Goal: Navigation & Orientation: Find specific page/section

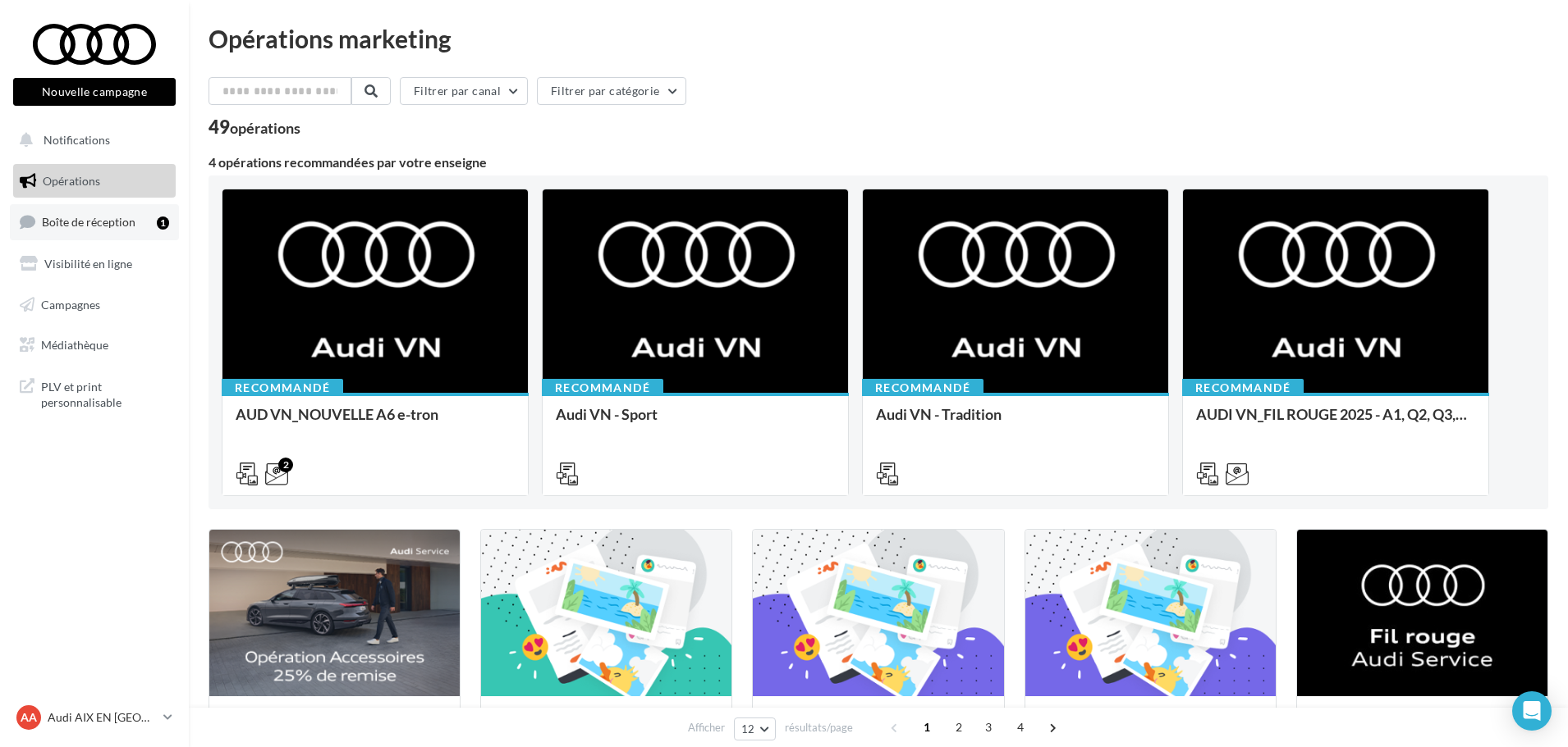
click at [111, 226] on span "Boîte de réception" at bounding box center [88, 221] width 93 height 14
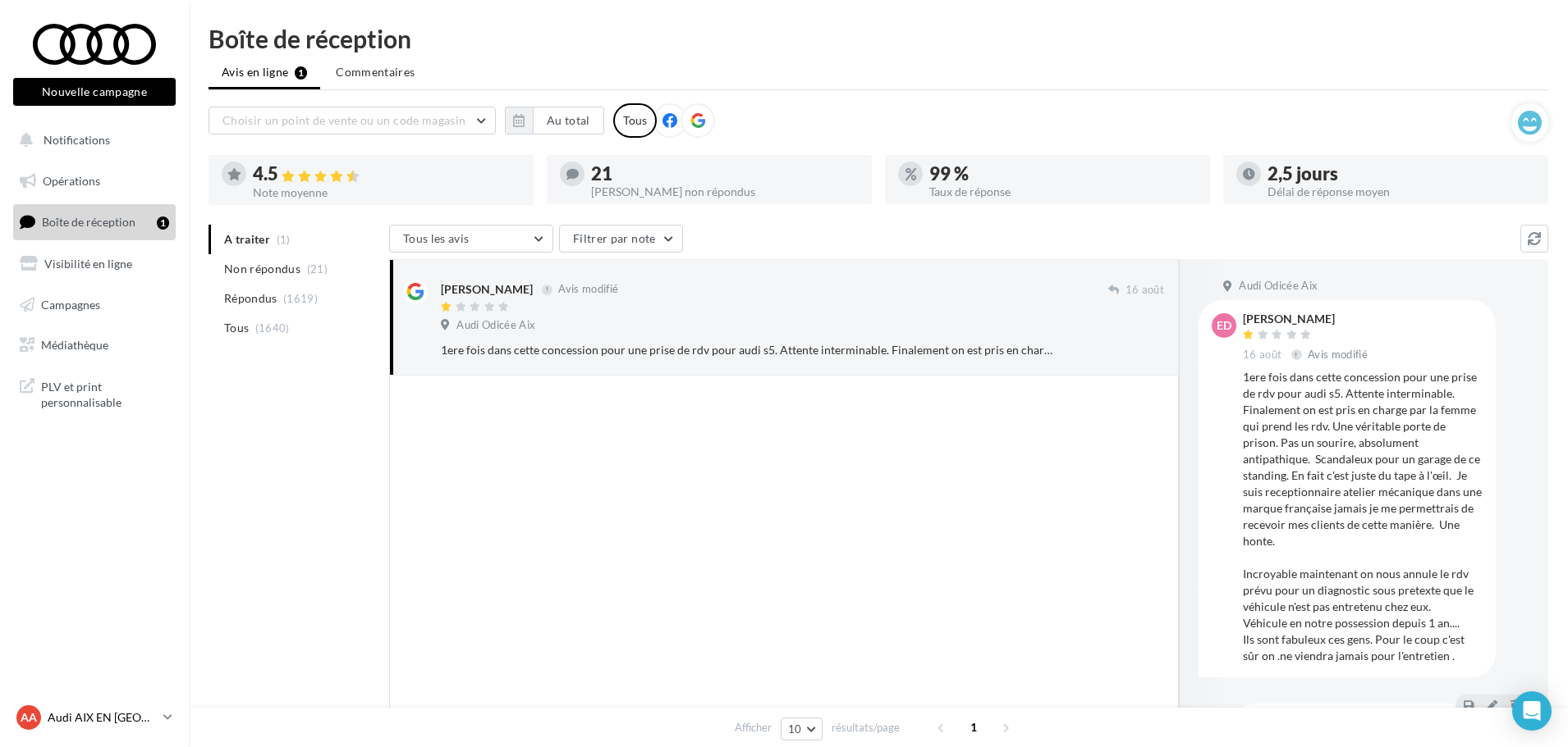
click at [117, 710] on p "Audi AIX EN [GEOGRAPHIC_DATA]" at bounding box center [102, 717] width 109 height 17
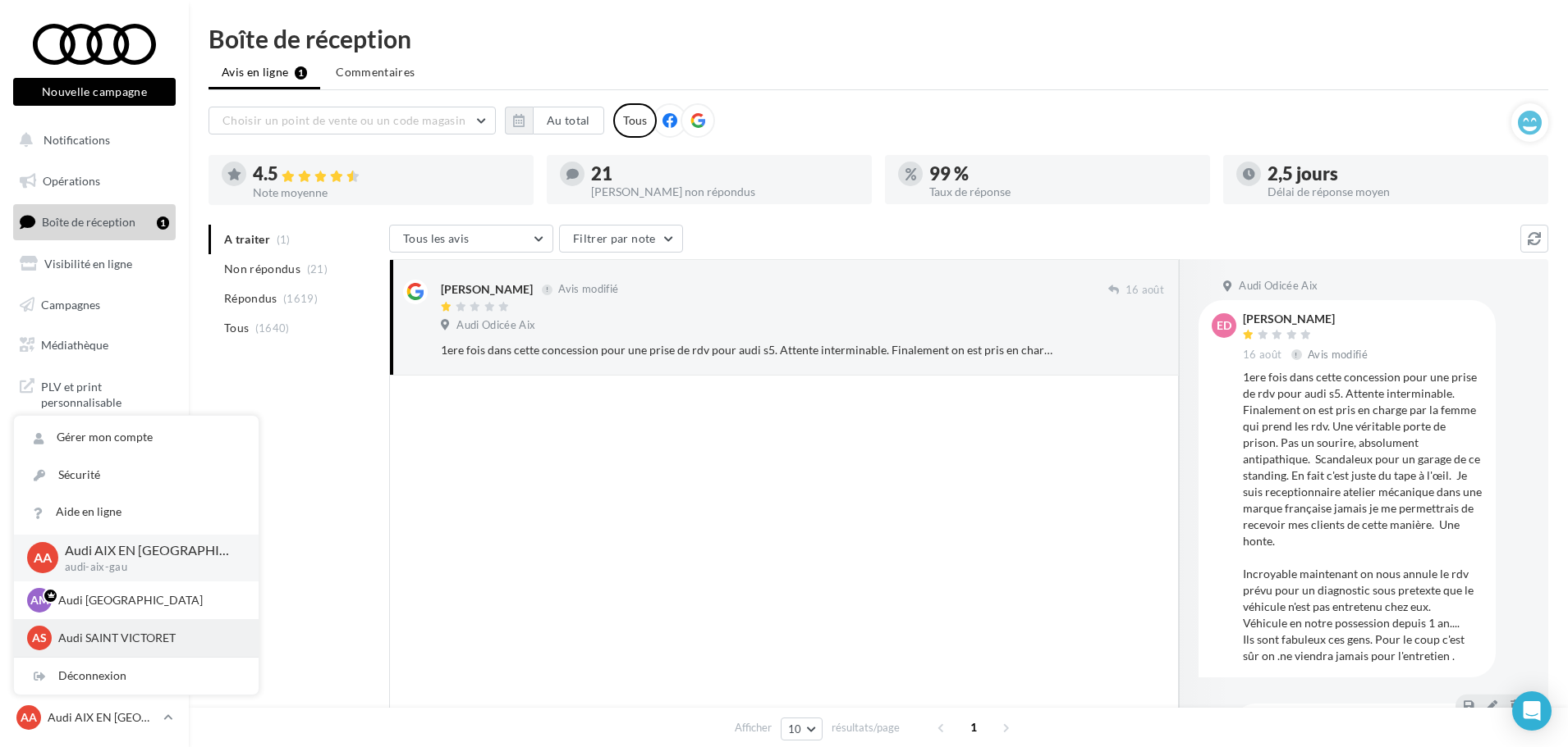
click at [154, 620] on div "AS Audi SAINT VICTORET audi-sain-gau" at bounding box center [136, 638] width 244 height 38
click at [167, 627] on div "AS Audi SAINT VICTORET audi-sain-gau" at bounding box center [136, 638] width 218 height 25
